Goal: Information Seeking & Learning: Learn about a topic

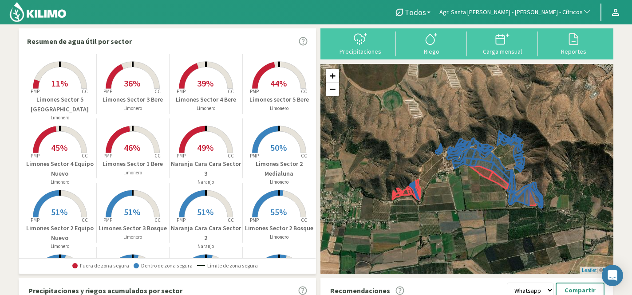
scroll to position [12, 0]
click at [336, 76] on link "+" at bounding box center [332, 75] width 13 height 13
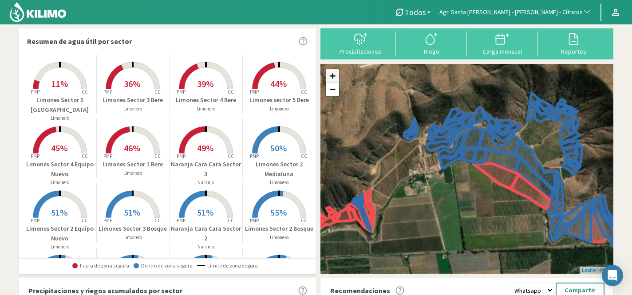
click at [336, 76] on link "+" at bounding box center [332, 75] width 13 height 13
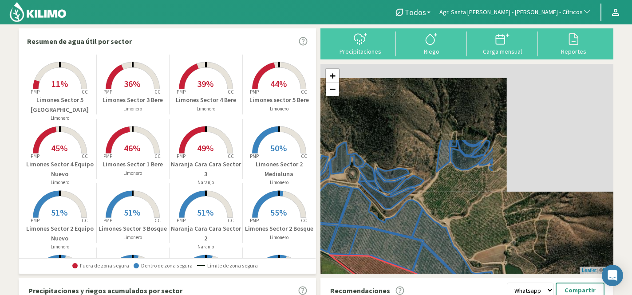
drag, startPoint x: 595, startPoint y: 117, endPoint x: 433, endPoint y: 217, distance: 190.4
click at [441, 216] on div "+ − Leaflet | © Esri" at bounding box center [467, 169] width 293 height 210
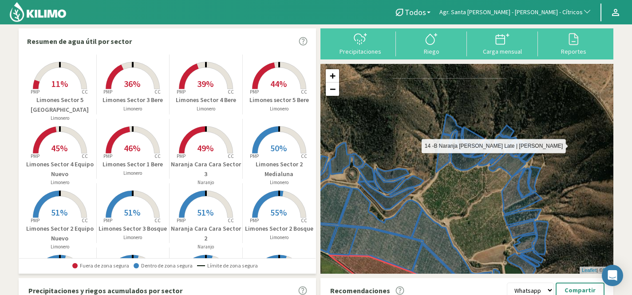
click at [469, 134] on icon at bounding box center [490, 138] width 95 height 48
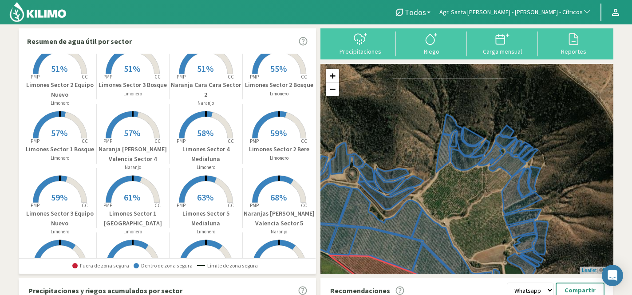
scroll to position [157, 0]
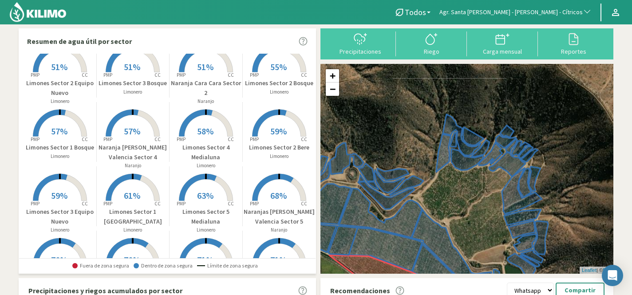
drag, startPoint x: 315, startPoint y: 182, endPoint x: 317, endPoint y: 206, distance: 23.2
click at [317, 206] on div "Resumen de agua útil por sector Agr. Santa [PERSON_NAME] - [PERSON_NAME] - Cítr…" at bounding box center [316, 263] width 595 height 470
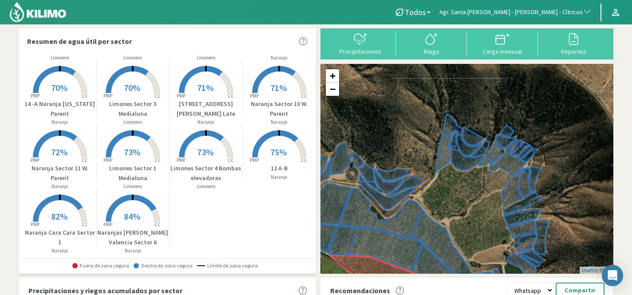
click at [284, 159] on rect at bounding box center [279, 158] width 71 height 71
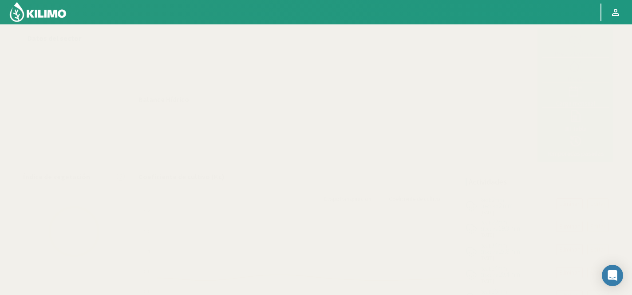
select select "19: Object"
